Goal: Task Accomplishment & Management: Manage account settings

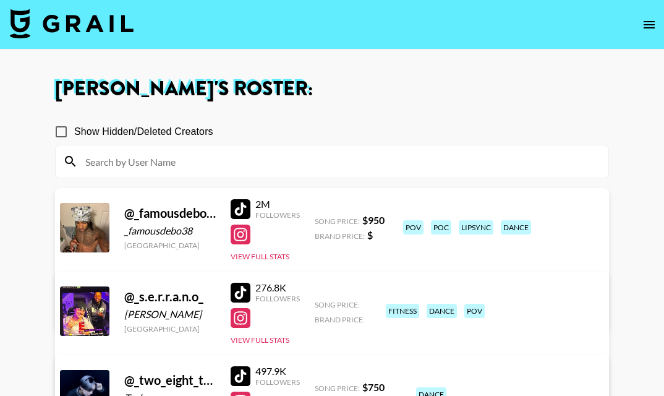
click at [218, 174] on div at bounding box center [332, 161] width 553 height 32
click at [217, 161] on input at bounding box center [339, 161] width 523 height 20
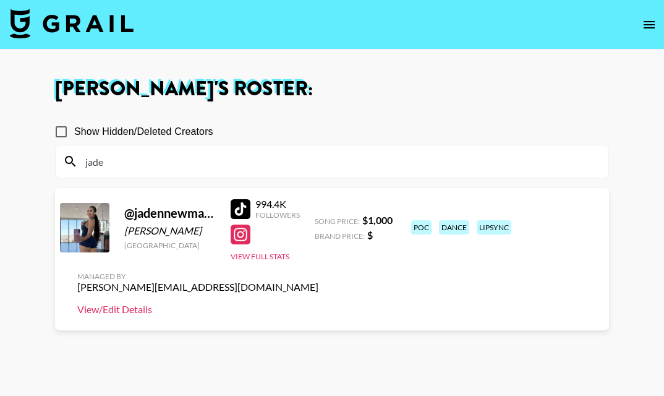
type input "jade"
click at [318, 303] on link "View/Edit Details" at bounding box center [197, 309] width 241 height 12
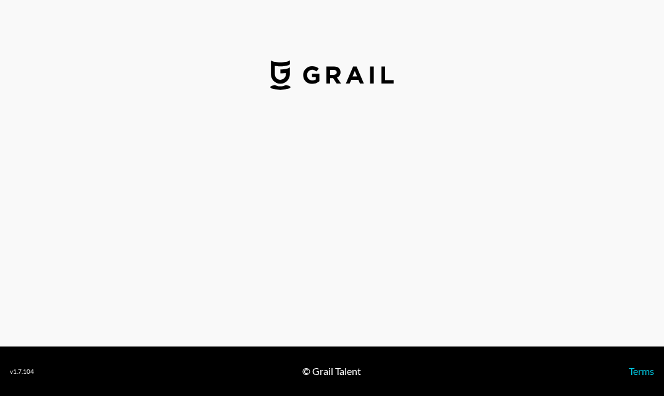
select select "USD"
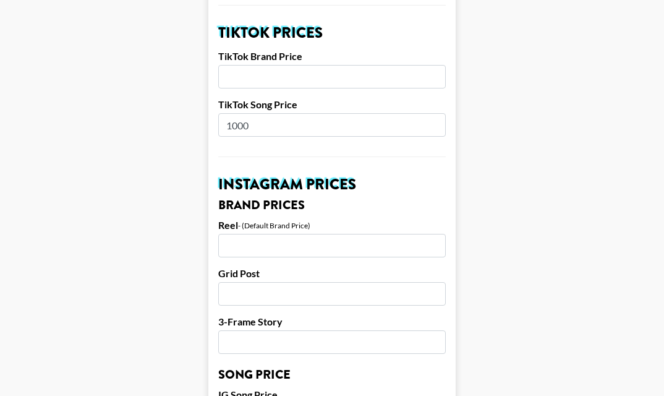
scroll to position [426, 0]
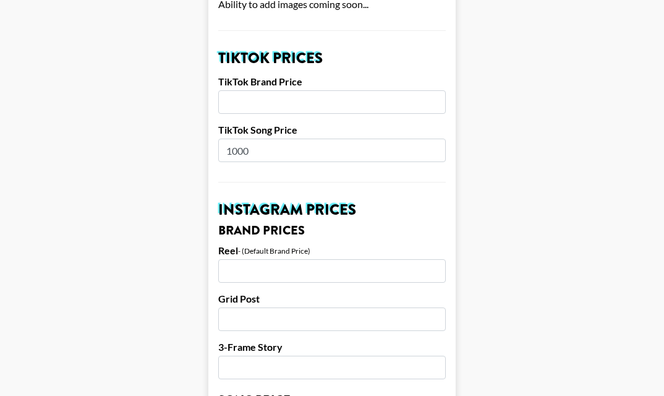
click at [263, 139] on input "1000" at bounding box center [332, 150] width 228 height 23
type input "1700"
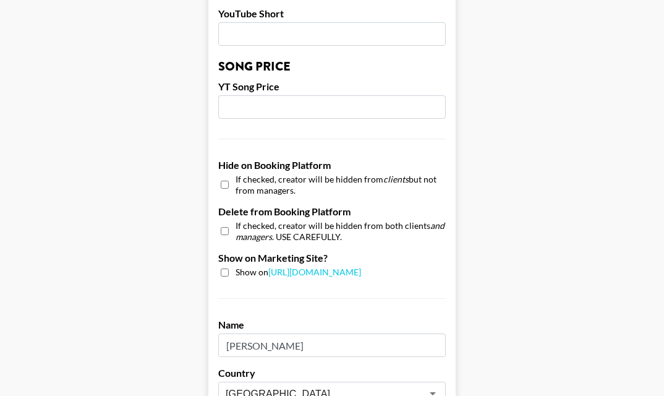
scroll to position [1282, 0]
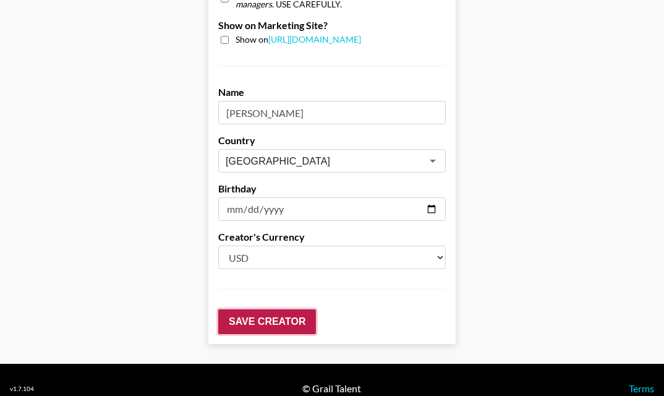
click at [289, 309] on input "Save Creator" at bounding box center [267, 321] width 98 height 25
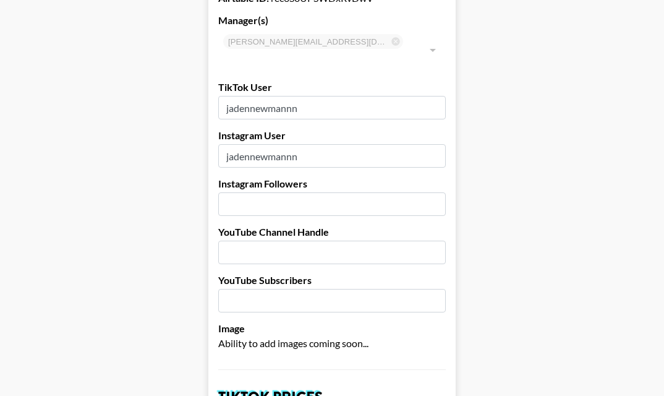
scroll to position [0, 0]
